Goal: Communication & Community: Answer question/provide support

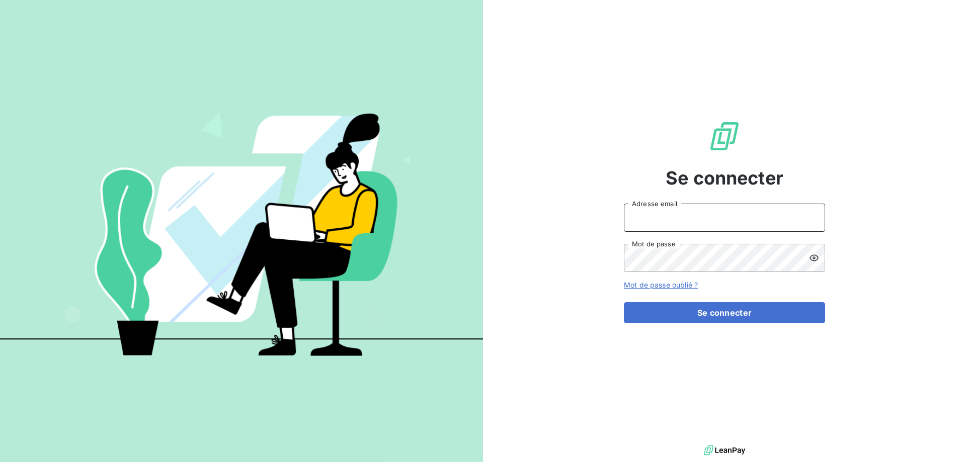
click at [730, 218] on input "Adresse email" at bounding box center [724, 218] width 201 height 28
type input "[EMAIL_ADDRESS][DOMAIN_NAME]"
click at [692, 325] on div "Se connecter [EMAIL_ADDRESS][DOMAIN_NAME] Adresse email Mot de passe Mot de pas…" at bounding box center [724, 221] width 201 height 443
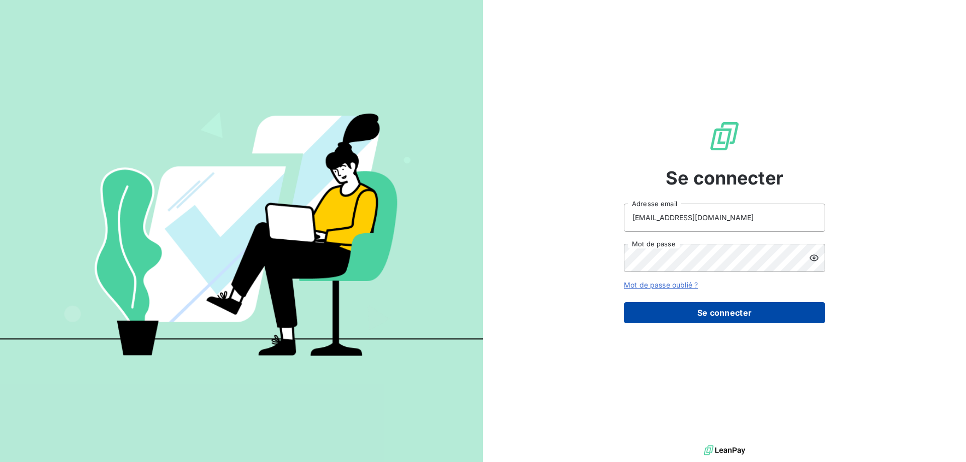
click at [692, 323] on button "Se connecter" at bounding box center [724, 312] width 201 height 21
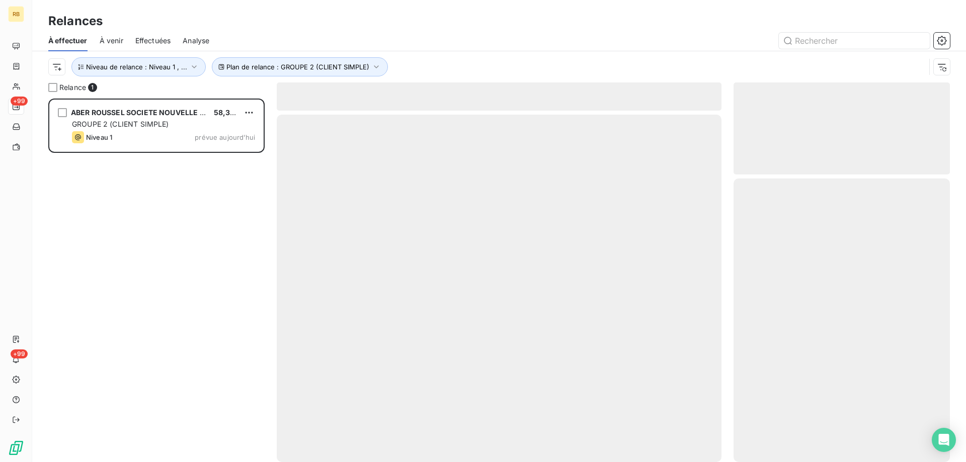
scroll to position [364, 216]
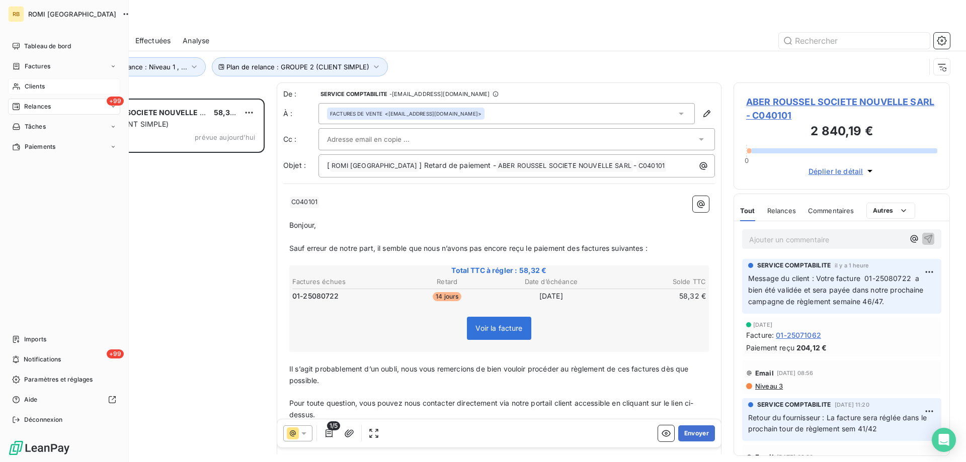
click at [17, 87] on icon at bounding box center [16, 86] width 7 height 7
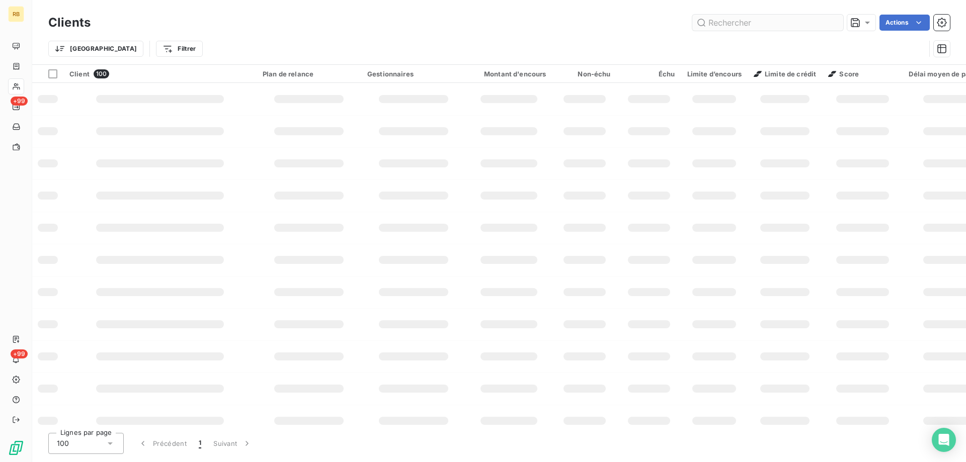
click at [758, 24] on input "text" at bounding box center [767, 23] width 151 height 16
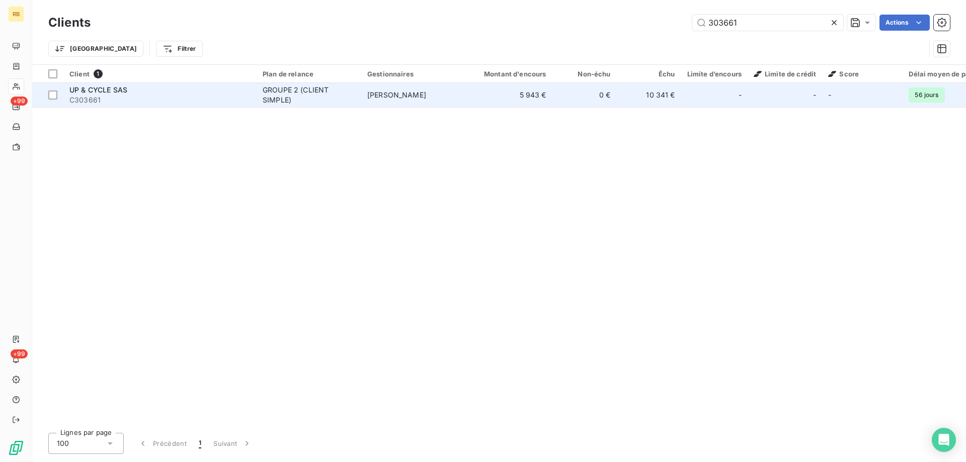
type input "303661"
click at [228, 96] on span "C303661" at bounding box center [159, 100] width 181 height 10
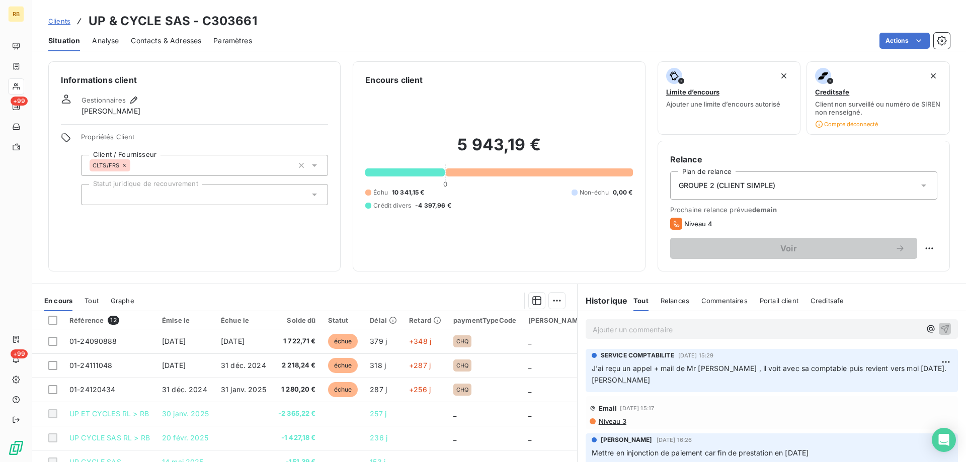
click at [614, 421] on span "Niveau 3" at bounding box center [611, 421] width 29 height 8
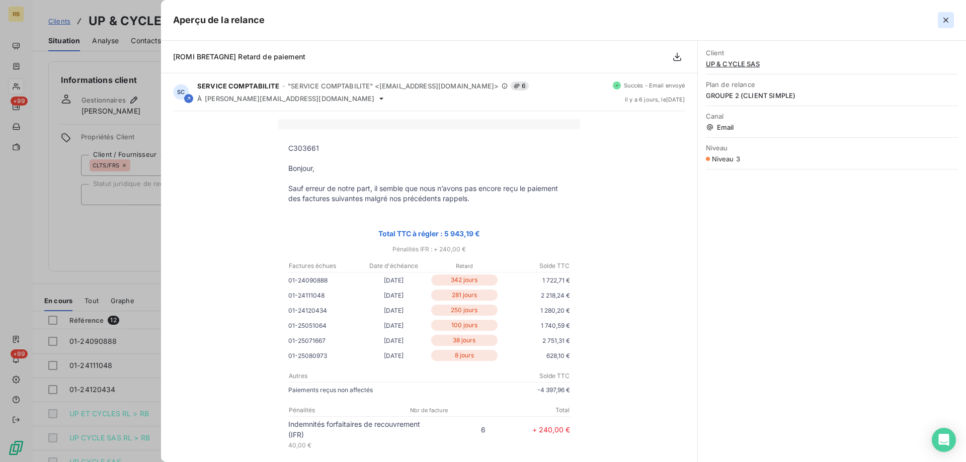
click at [948, 23] on icon "button" at bounding box center [945, 20] width 10 height 10
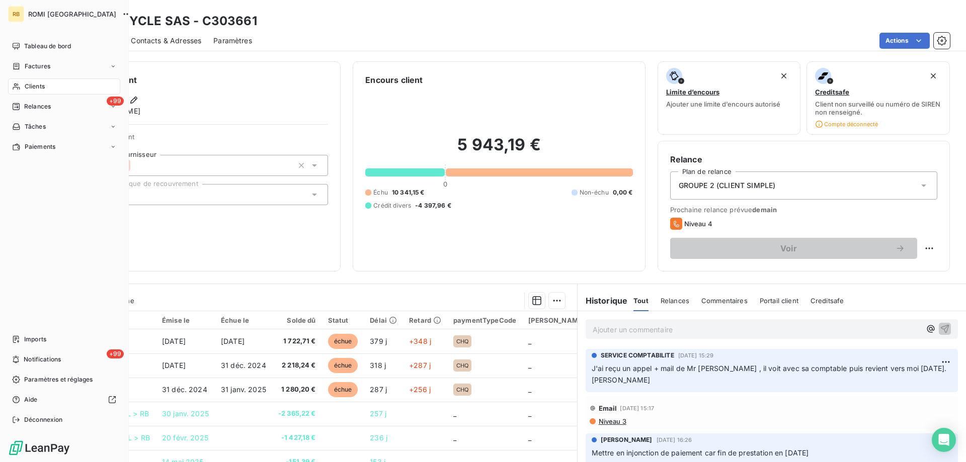
click at [13, 86] on icon at bounding box center [16, 86] width 9 height 8
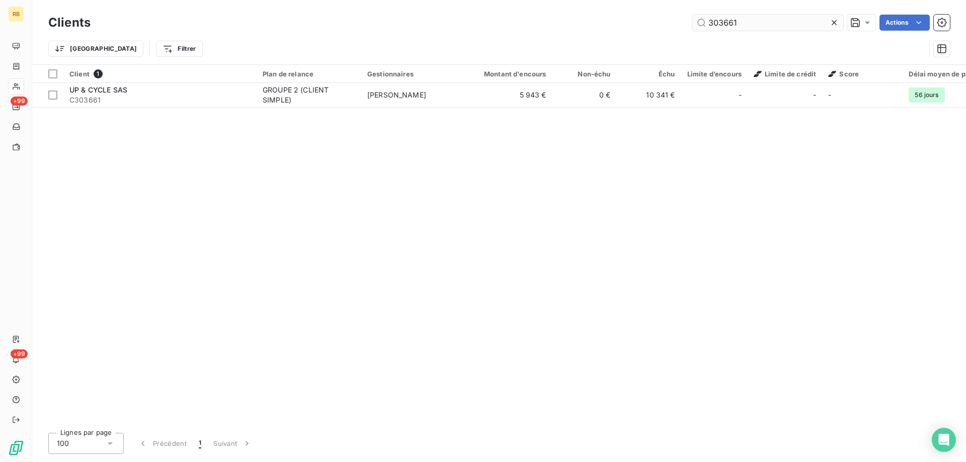
drag, startPoint x: 746, startPoint y: 23, endPoint x: 710, endPoint y: 15, distance: 37.6
click at [692, 15] on input "303661" at bounding box center [767, 23] width 151 height 16
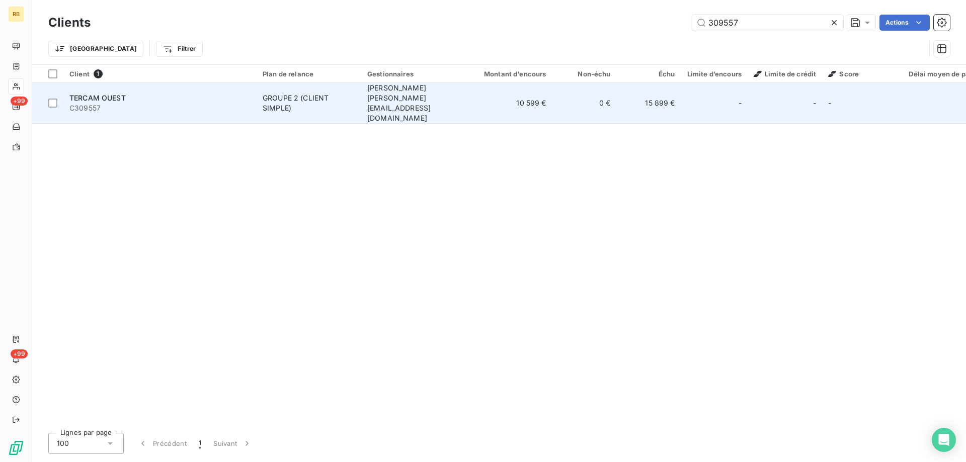
type input "309557"
click at [184, 93] on div "TERCAM OUEST" at bounding box center [159, 98] width 181 height 10
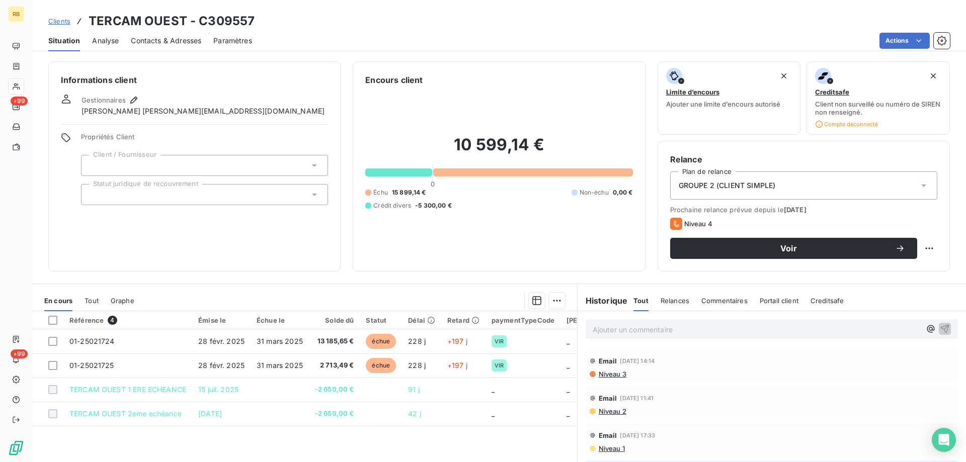
click at [547, 246] on div "10 599,14 € 0 Échu 15 899,14 € Non-échu 0,00 € Crédit divers -5 300,00 €" at bounding box center [498, 172] width 267 height 173
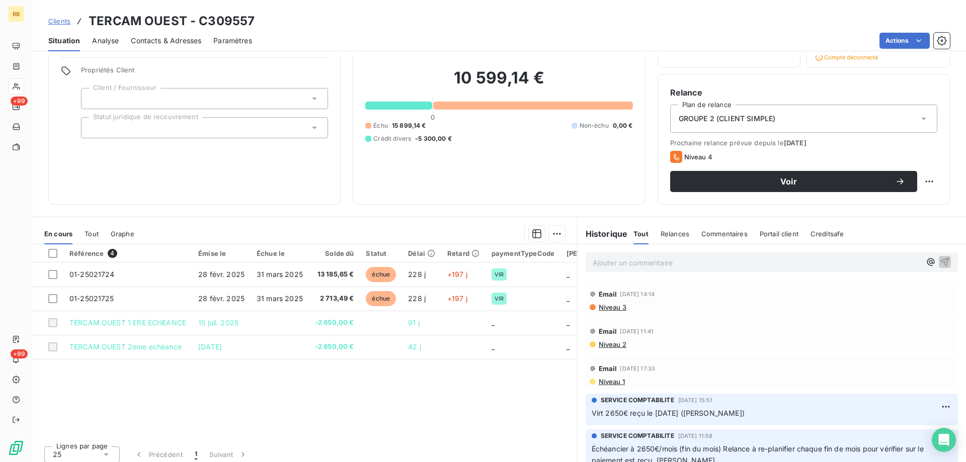
scroll to position [73, 0]
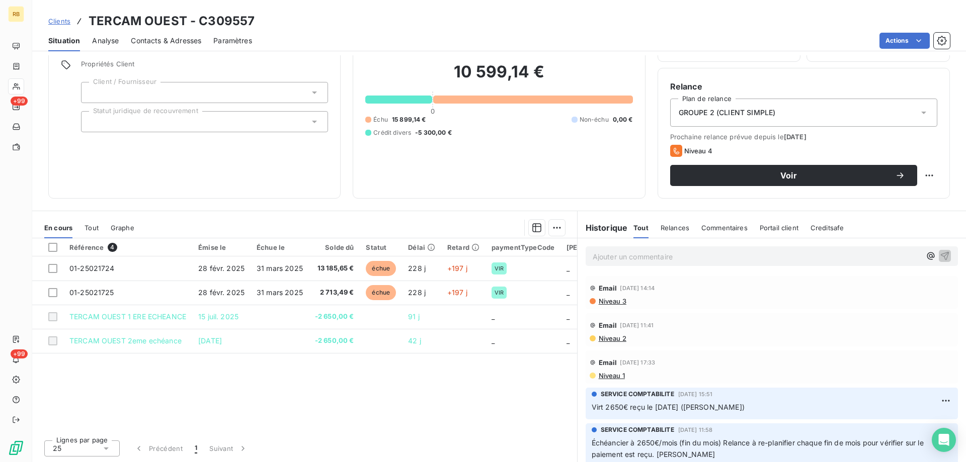
click at [604, 260] on p "Ajouter un commentaire ﻿" at bounding box center [756, 256] width 328 height 13
click at [610, 262] on p "Ajouter un commentaire ﻿" at bounding box center [756, 256] width 328 height 13
click at [923, 177] on html "RB +99 +99 Clients TERCAM OUEST - C309557 Situation Analyse Contacts & Adresses…" at bounding box center [483, 231] width 966 height 462
click at [869, 155] on html "RB +99 +99 Clients TERCAM OUEST - C309557 Situation Analyse Contacts & Adresses…" at bounding box center [483, 231] width 966 height 462
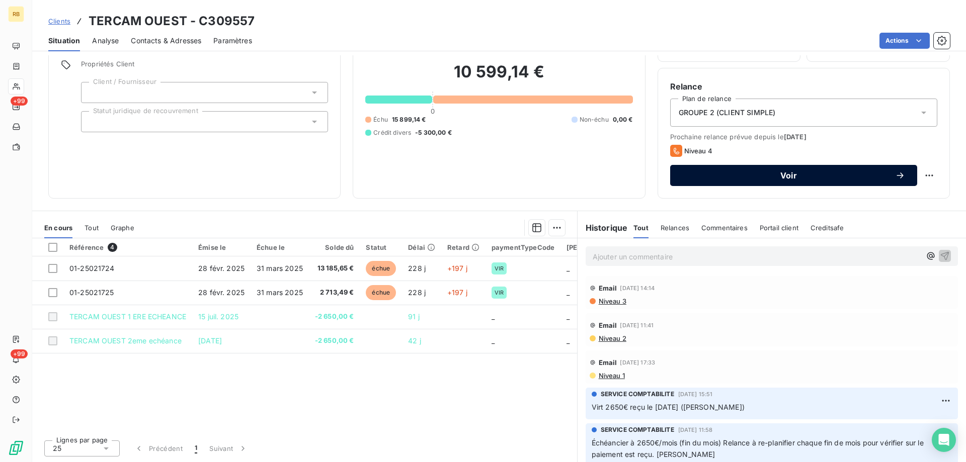
click at [838, 174] on span "Voir" at bounding box center [788, 175] width 213 height 8
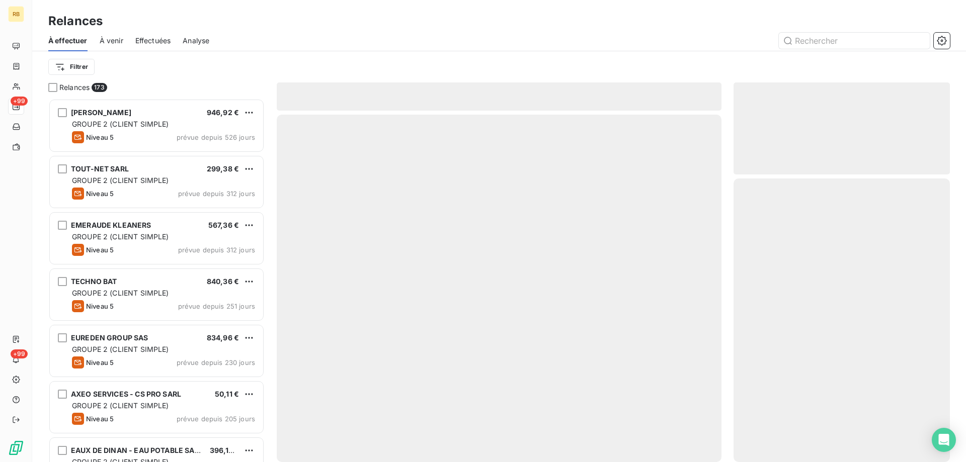
scroll to position [364, 216]
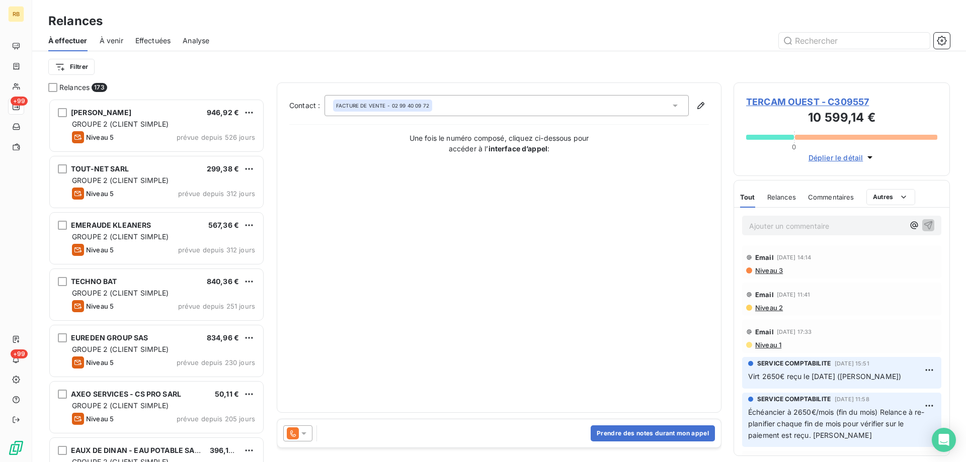
click at [301, 443] on div "Prendre des notes durant mon appel" at bounding box center [499, 433] width 444 height 28
click at [301, 435] on icon at bounding box center [304, 433] width 10 height 10
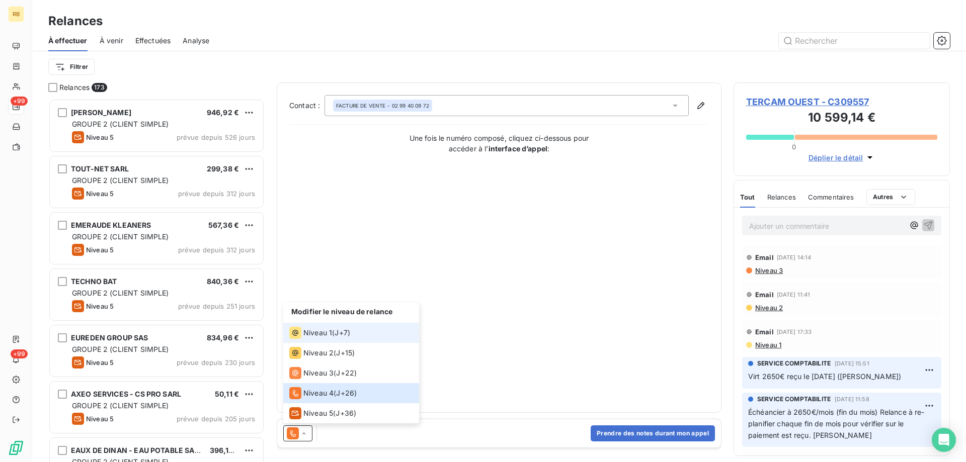
click at [324, 341] on li "Niveau 1 ( J+7 )" at bounding box center [351, 333] width 136 height 20
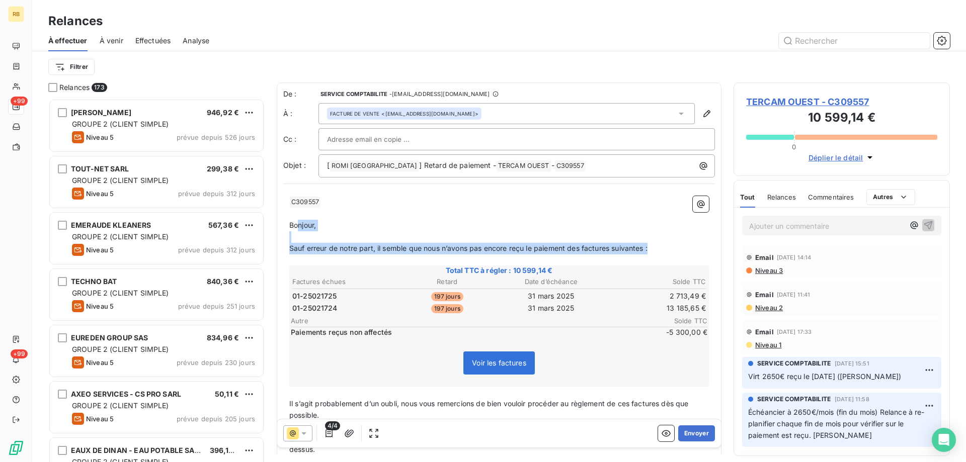
drag, startPoint x: 657, startPoint y: 249, endPoint x: 294, endPoint y: 224, distance: 364.4
click at [294, 224] on div "﻿ C309557 ﻿ ﻿ ﻿ Bonjour, ﻿ Sauf erreur de notre part, il semble que nous n’avon…" at bounding box center [498, 457] width 419 height 522
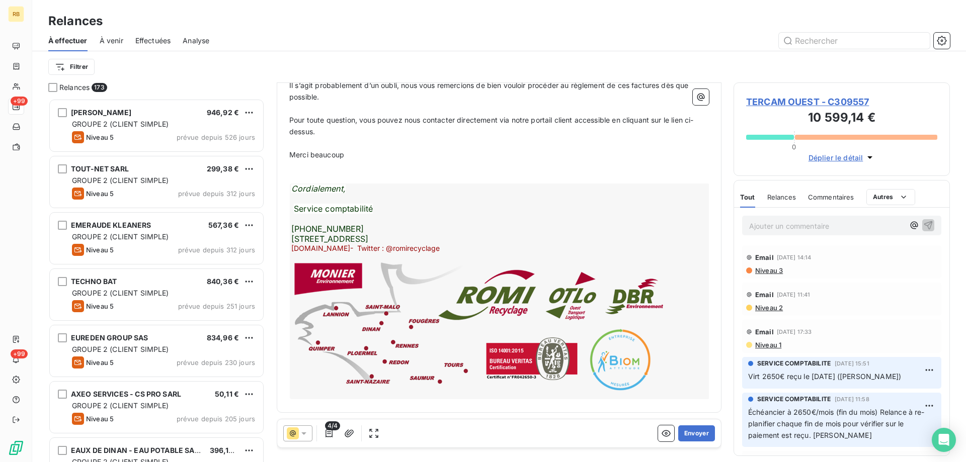
scroll to position [148, 0]
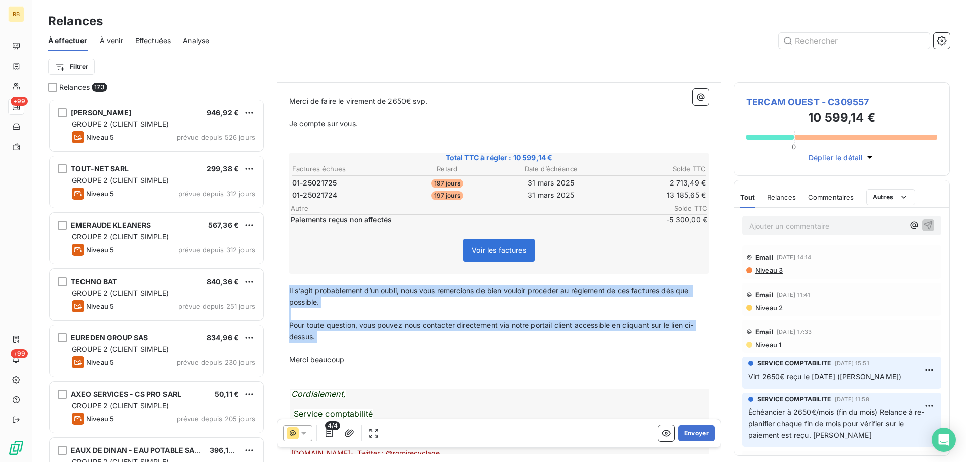
drag, startPoint x: 341, startPoint y: 346, endPoint x: 287, endPoint y: 291, distance: 77.9
click at [287, 291] on div "﻿ C309557 ﻿ ﻿ ﻿ Bonjour Mr [PERSON_NAME], ﻿ Merci de faire le virement de 2650€…" at bounding box center [498, 327] width 431 height 569
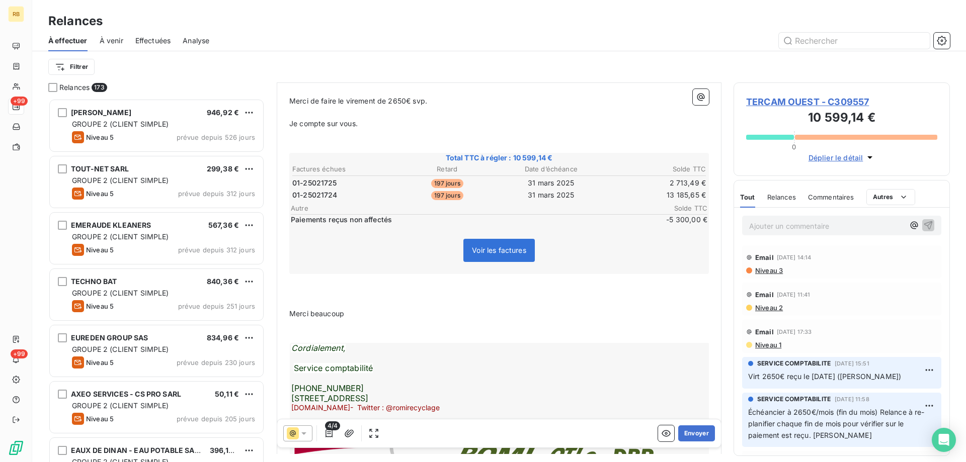
scroll to position [0, 0]
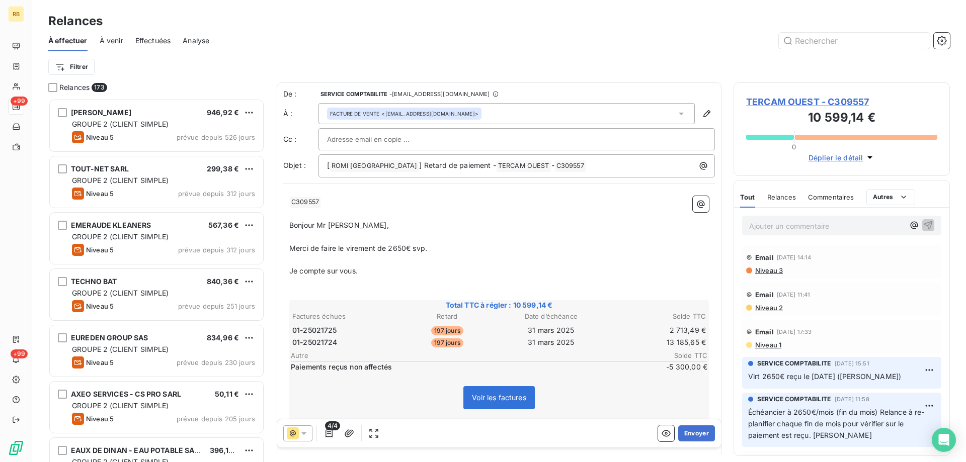
click at [378, 268] on p "Je compte sur vous." at bounding box center [498, 272] width 419 height 12
click at [332, 246] on span "Merci de faire le virement de 2650€ svp." at bounding box center [358, 248] width 138 height 9
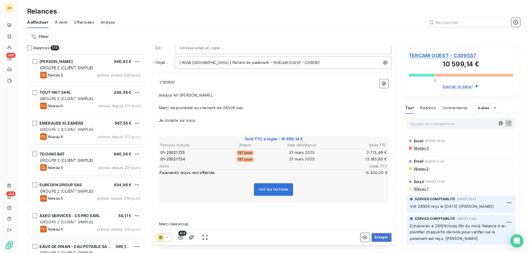
scroll to position [307, 0]
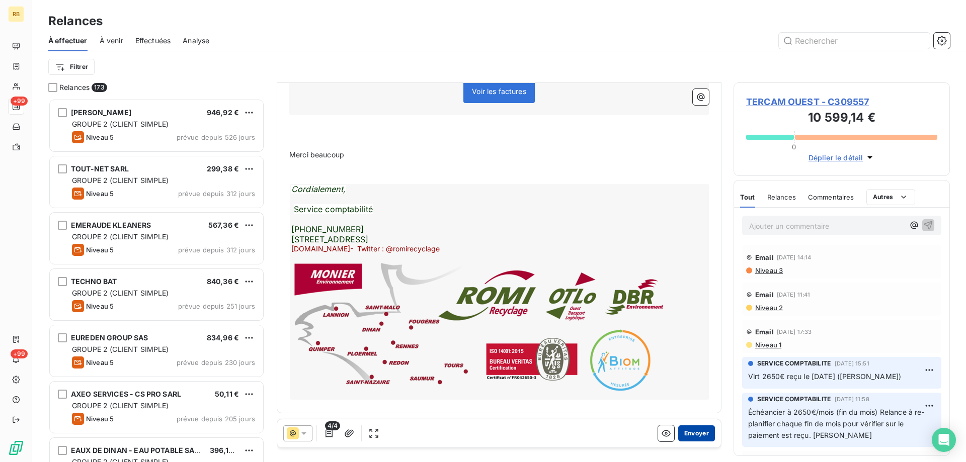
click at [696, 434] on button "Envoyer" at bounding box center [696, 433] width 37 height 16
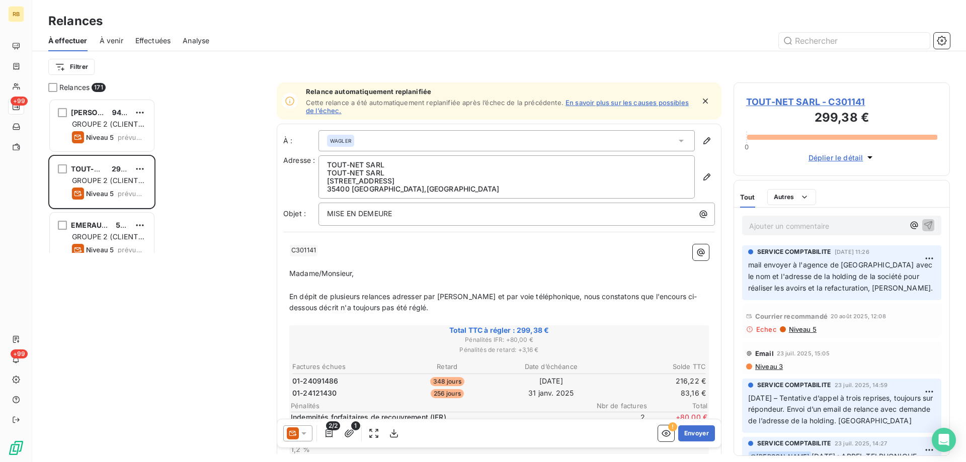
scroll to position [364, 216]
